Goal: Information Seeking & Learning: Understand process/instructions

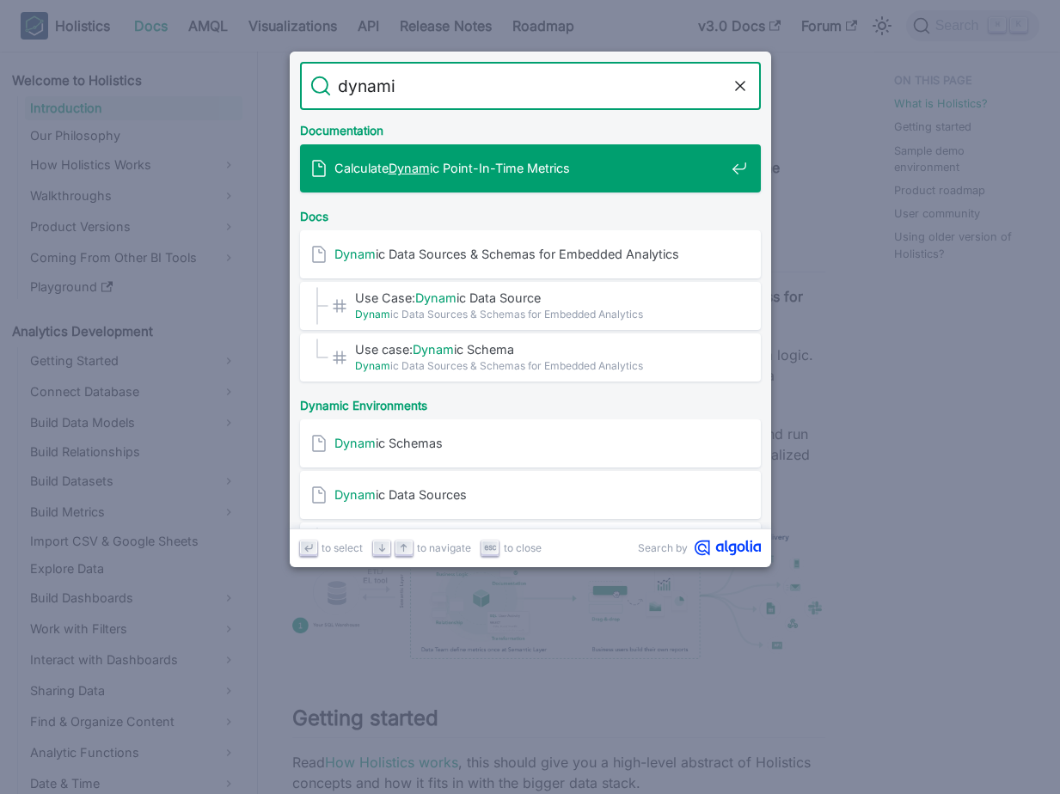
type input "dynamic"
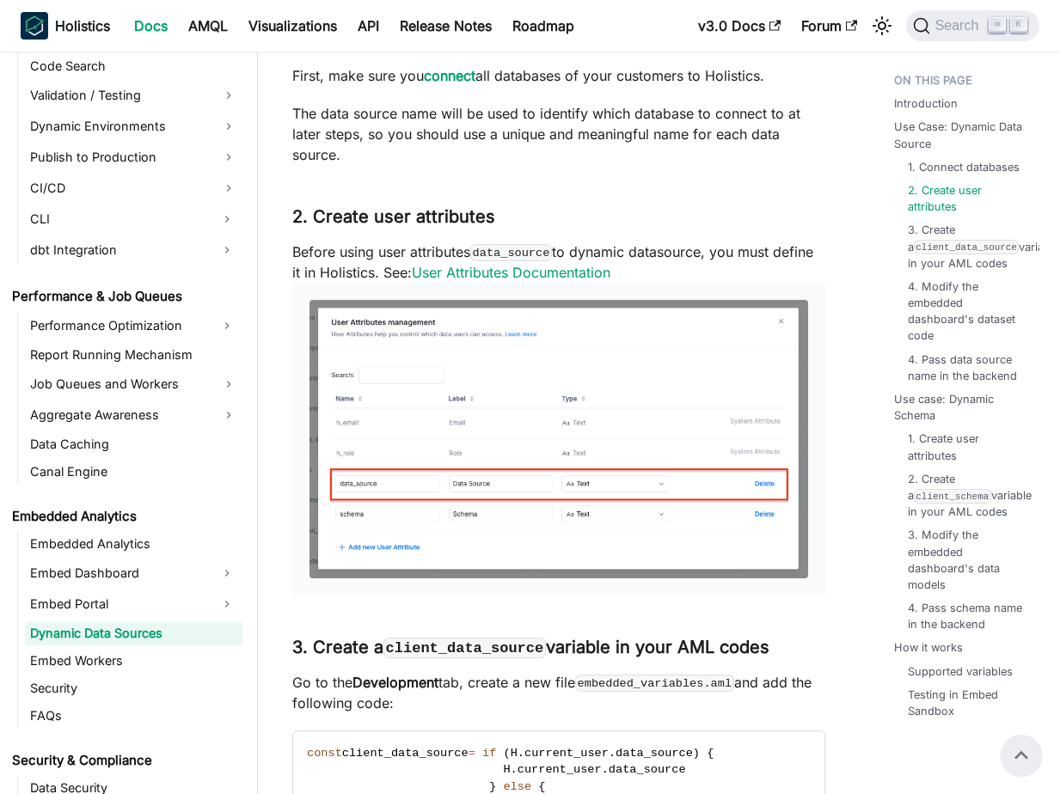
scroll to position [905, 0]
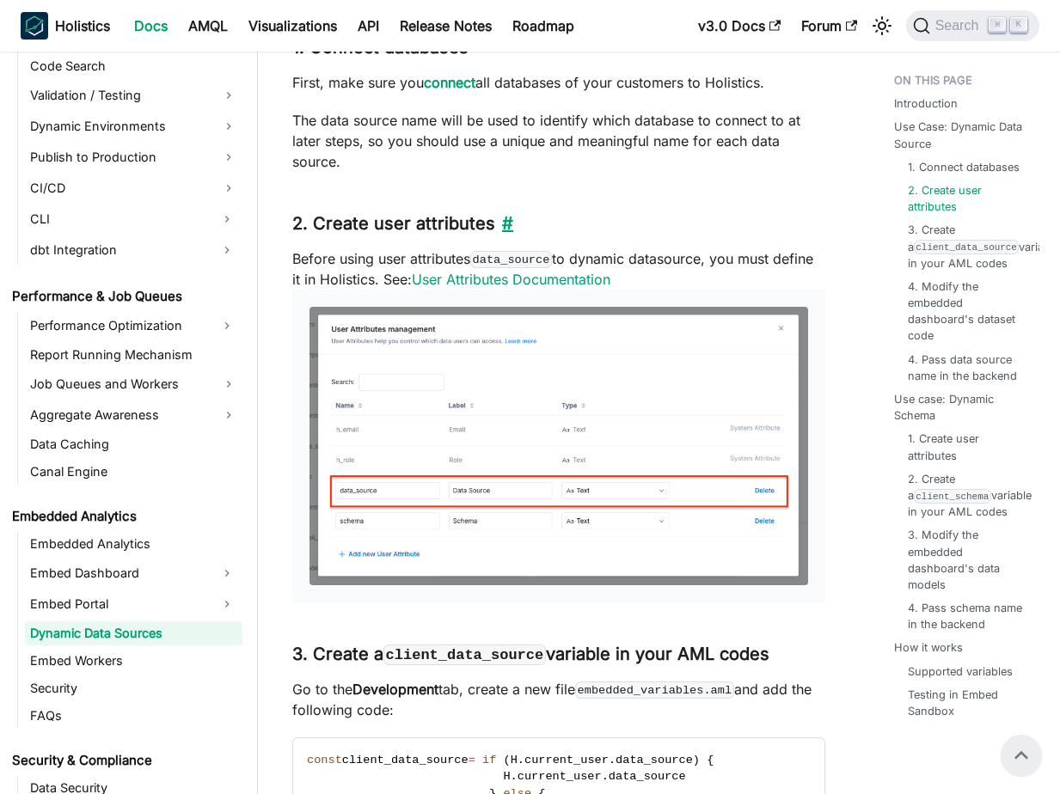
click at [506, 224] on link "​" at bounding box center [504, 223] width 18 height 21
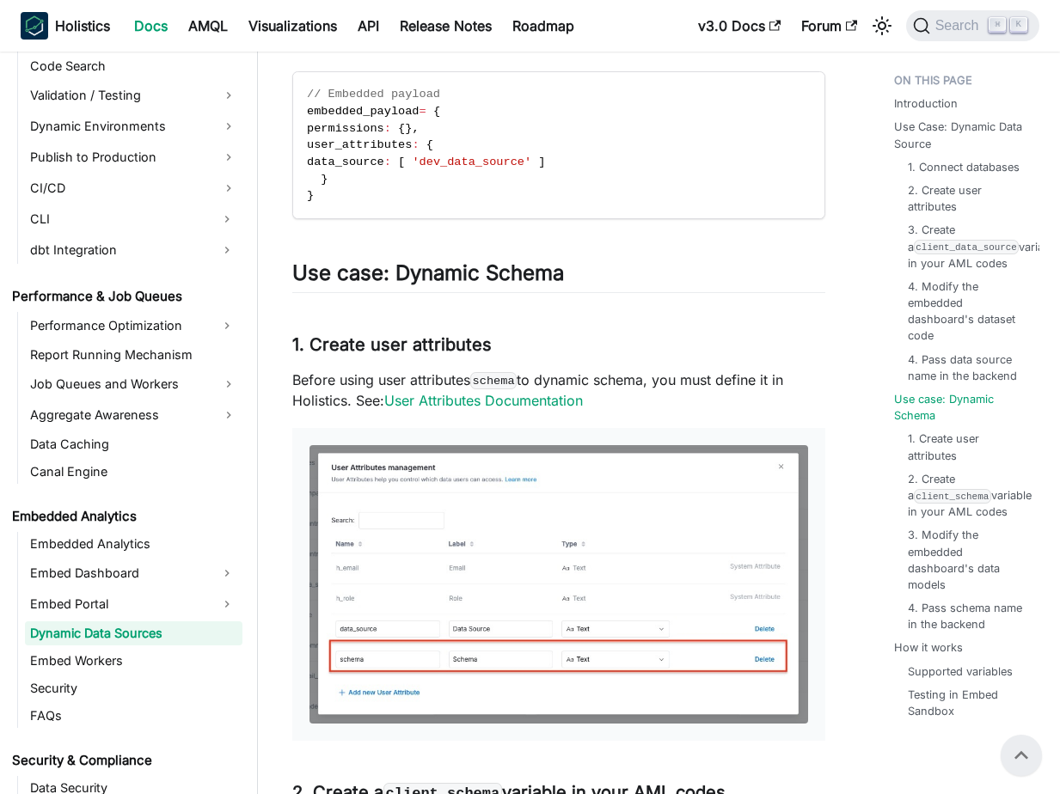
scroll to position [2172, 0]
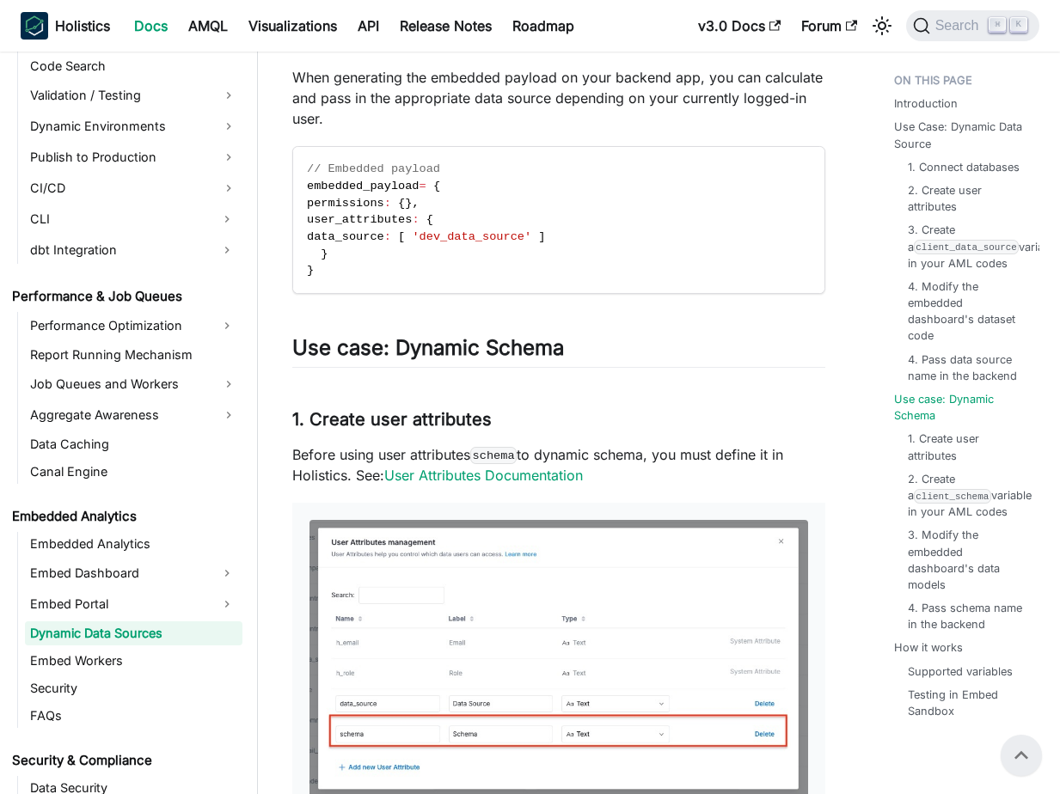
click at [505, 454] on code "schema" at bounding box center [493, 455] width 46 height 17
copy code "schema"
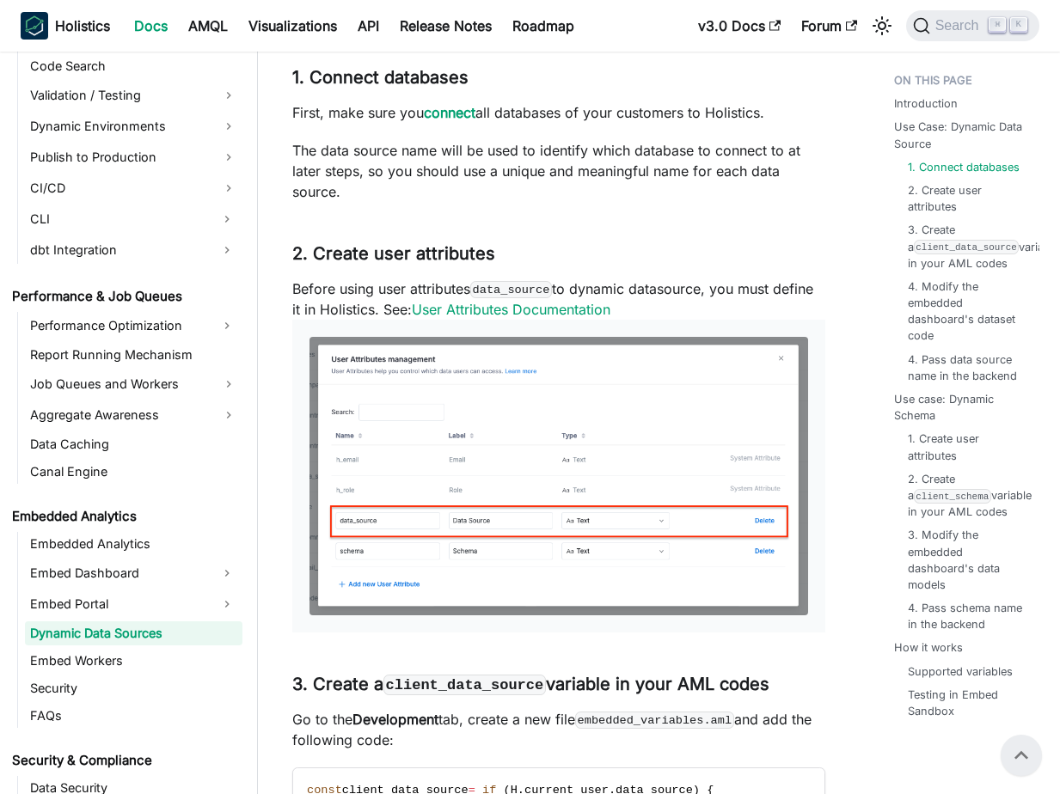
scroll to position [643, 0]
